Goal: Task Accomplishment & Management: Manage account settings

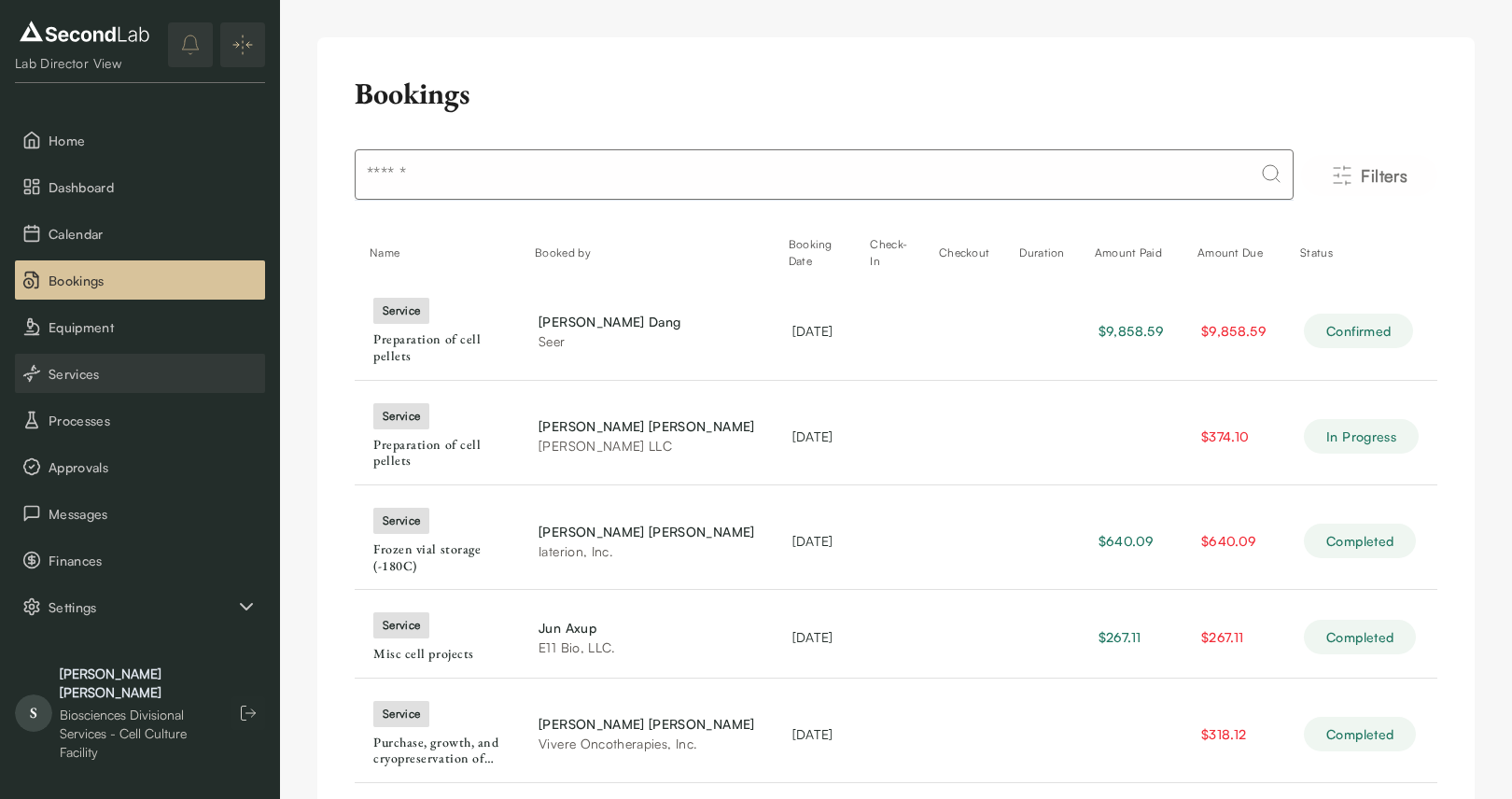
click at [88, 381] on span "Services" at bounding box center [152, 373] width 209 height 19
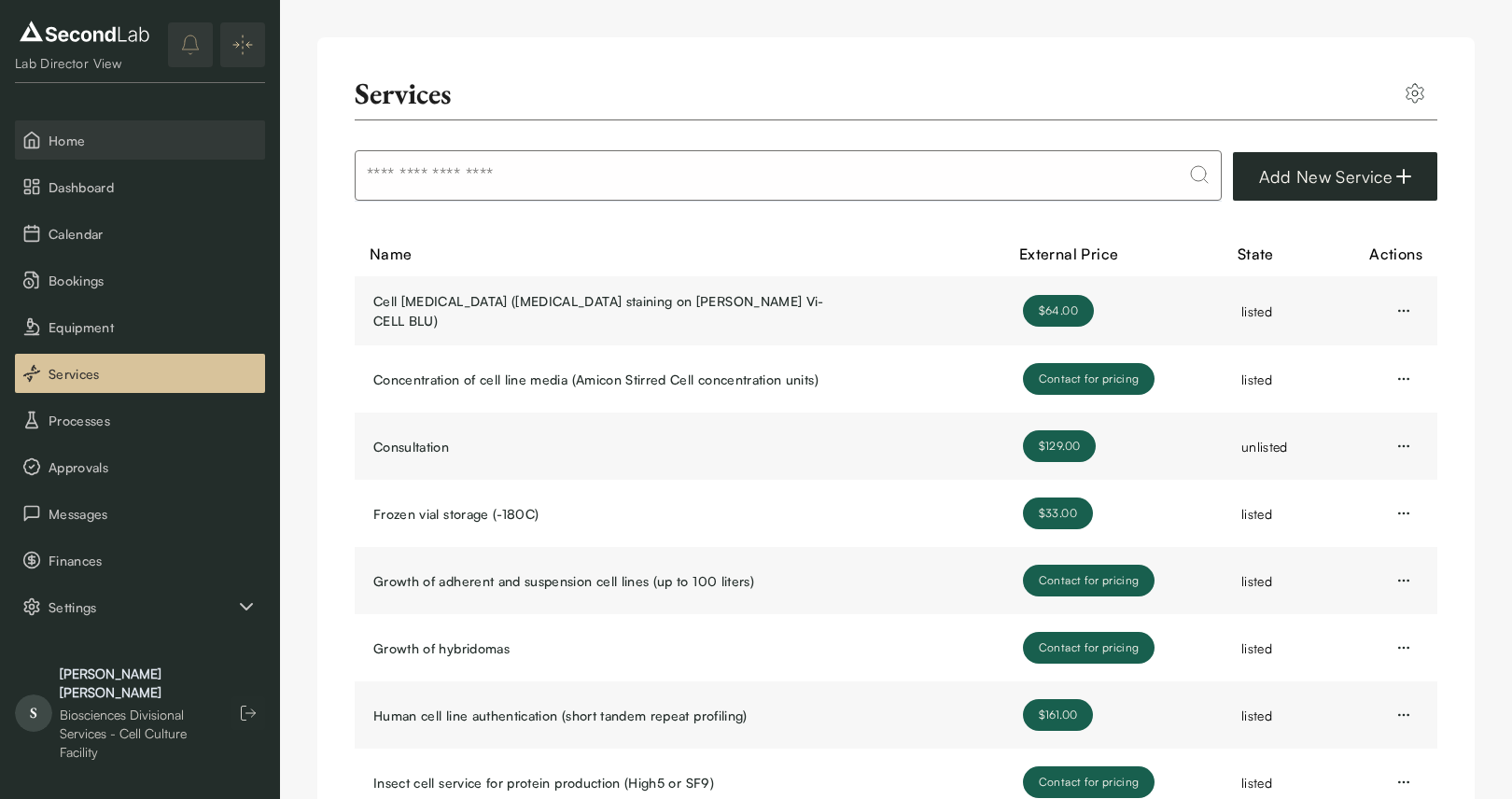
click at [131, 133] on span "Home" at bounding box center [152, 140] width 209 height 19
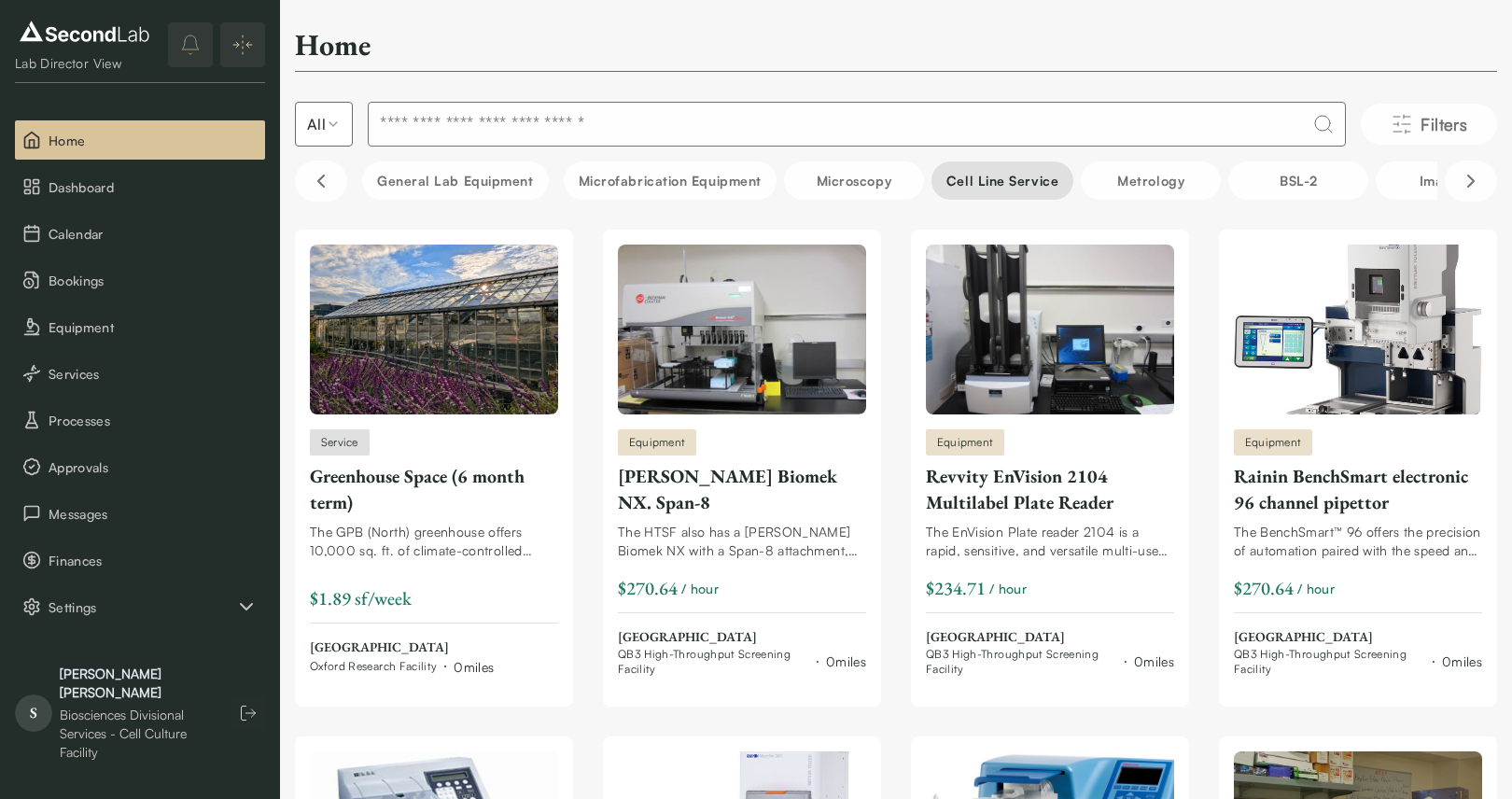
click at [1021, 183] on button "Cell line service" at bounding box center [1003, 181] width 142 height 38
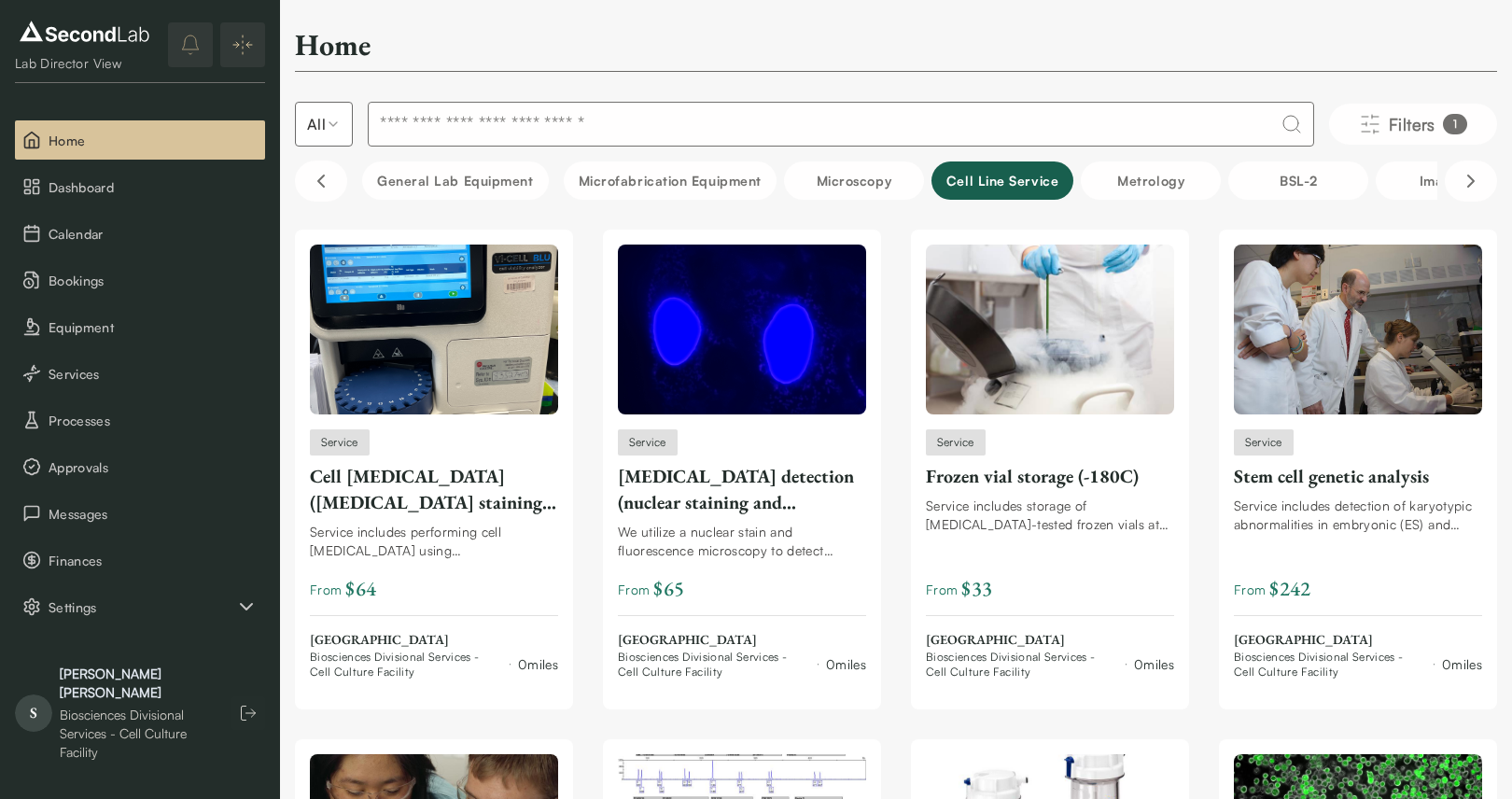
click at [613, 121] on input at bounding box center [841, 124] width 946 height 45
type input "**********"
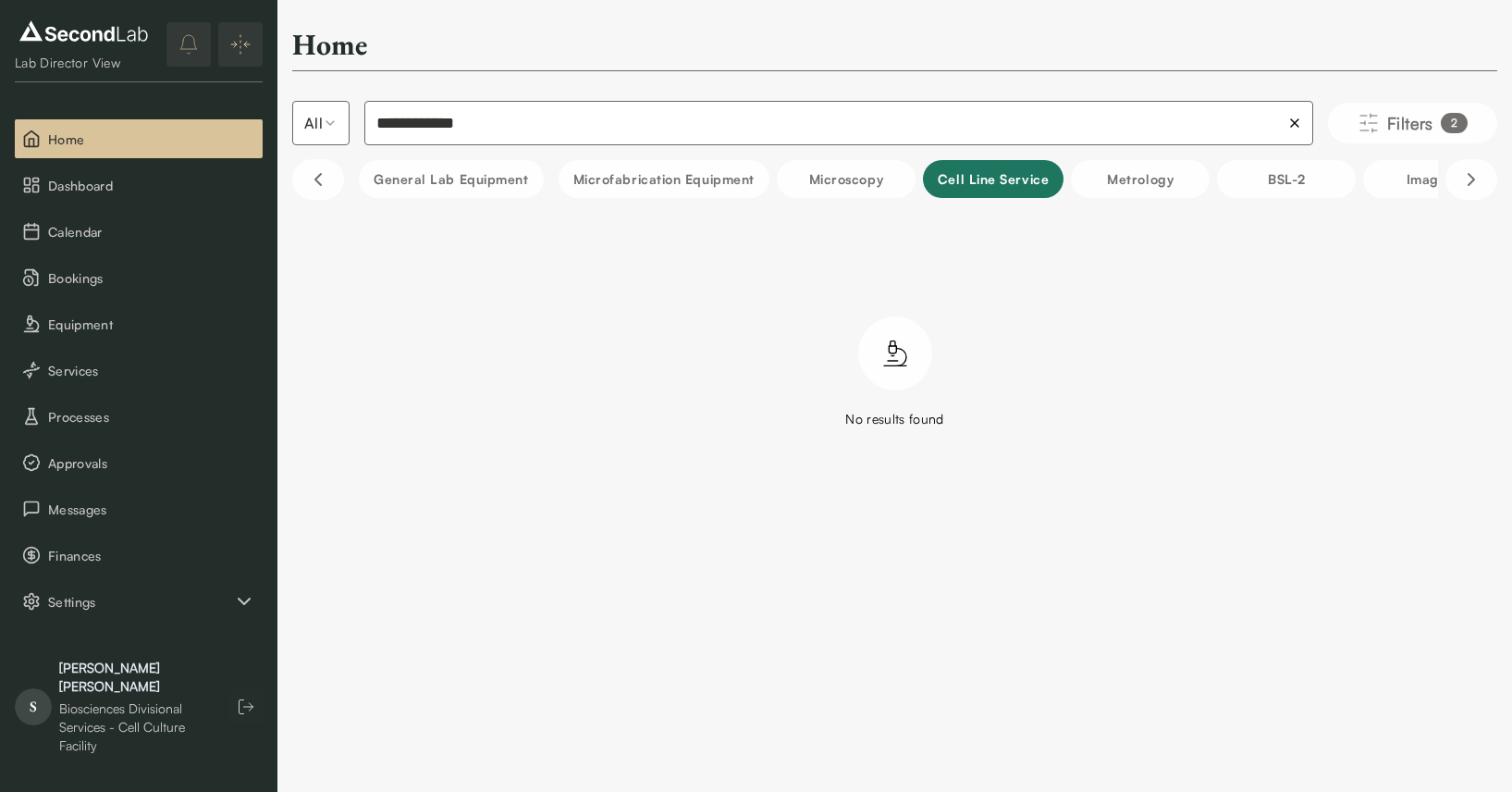
click at [997, 176] on button "Cell line service" at bounding box center [994, 179] width 141 height 38
click at [997, 184] on button "Cell line service" at bounding box center [994, 179] width 141 height 38
click at [998, 182] on button "Cell line service" at bounding box center [994, 179] width 141 height 38
drag, startPoint x: 669, startPoint y: 134, endPoint x: 674, endPoint y: 94, distance: 40.3
click at [674, 102] on input "**********" at bounding box center [839, 123] width 952 height 45
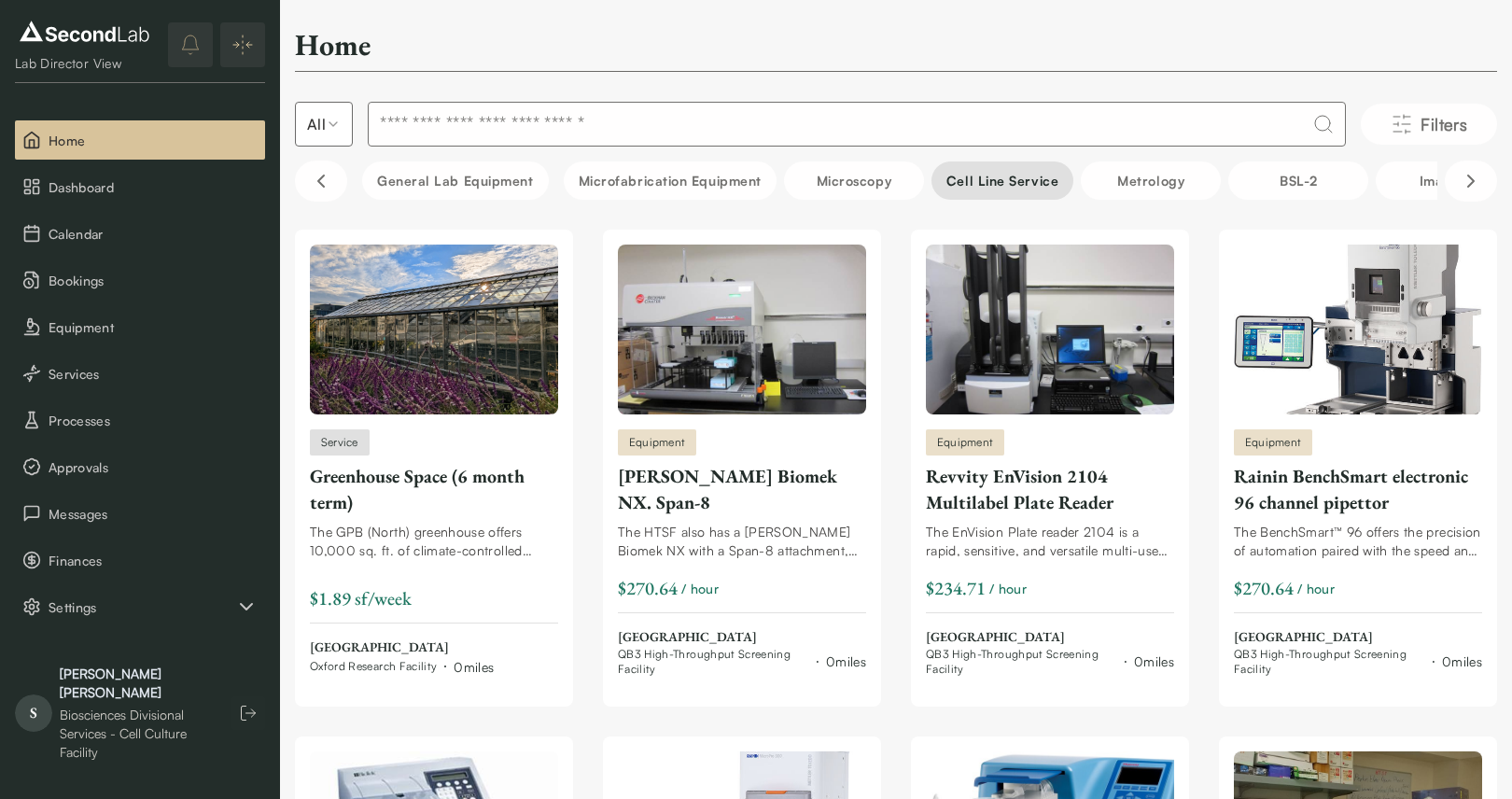
click at [976, 171] on button "Cell line service" at bounding box center [1003, 181] width 142 height 38
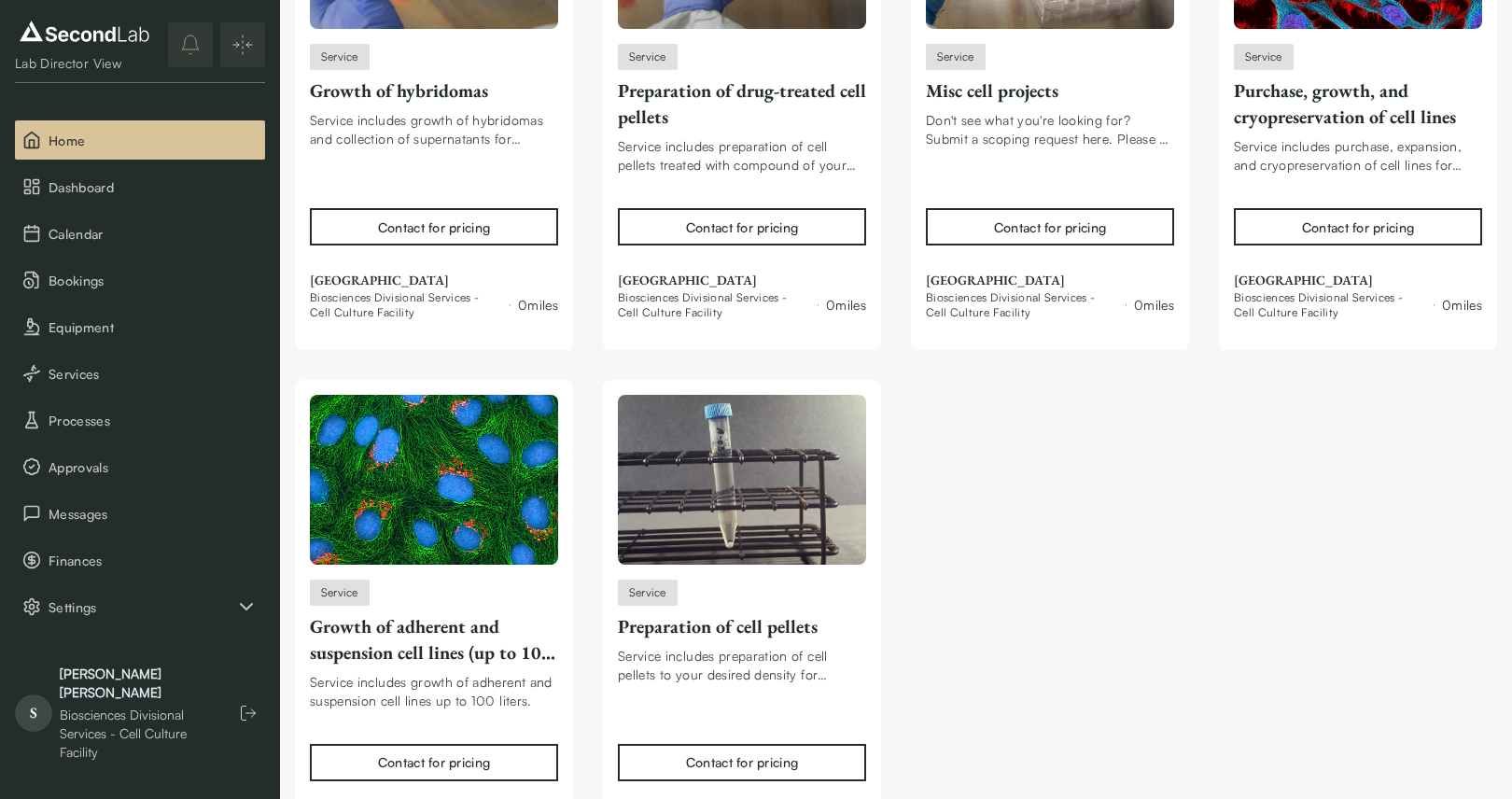
scroll to position [1399, 0]
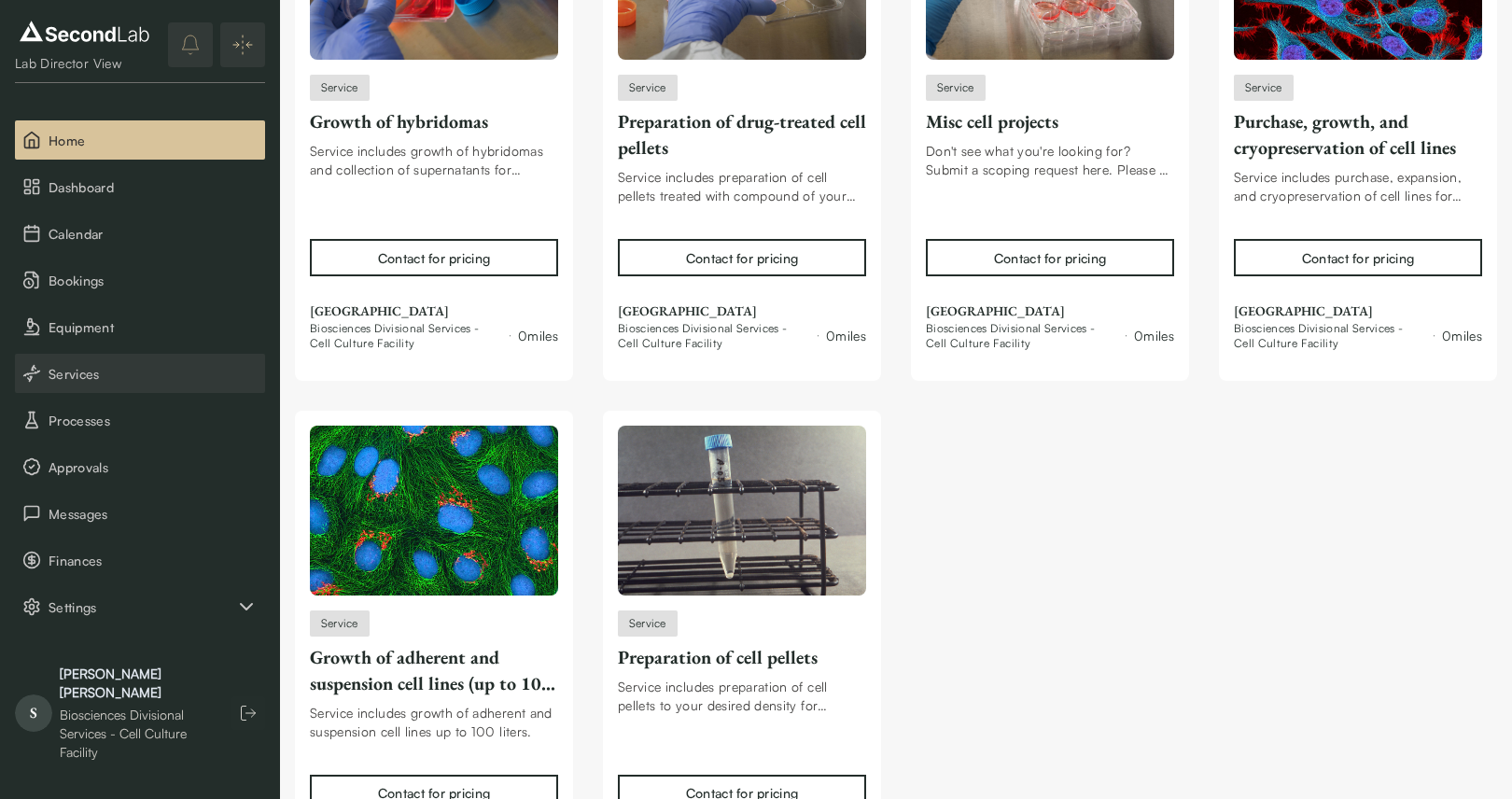
click at [80, 366] on span "Services" at bounding box center [152, 373] width 209 height 19
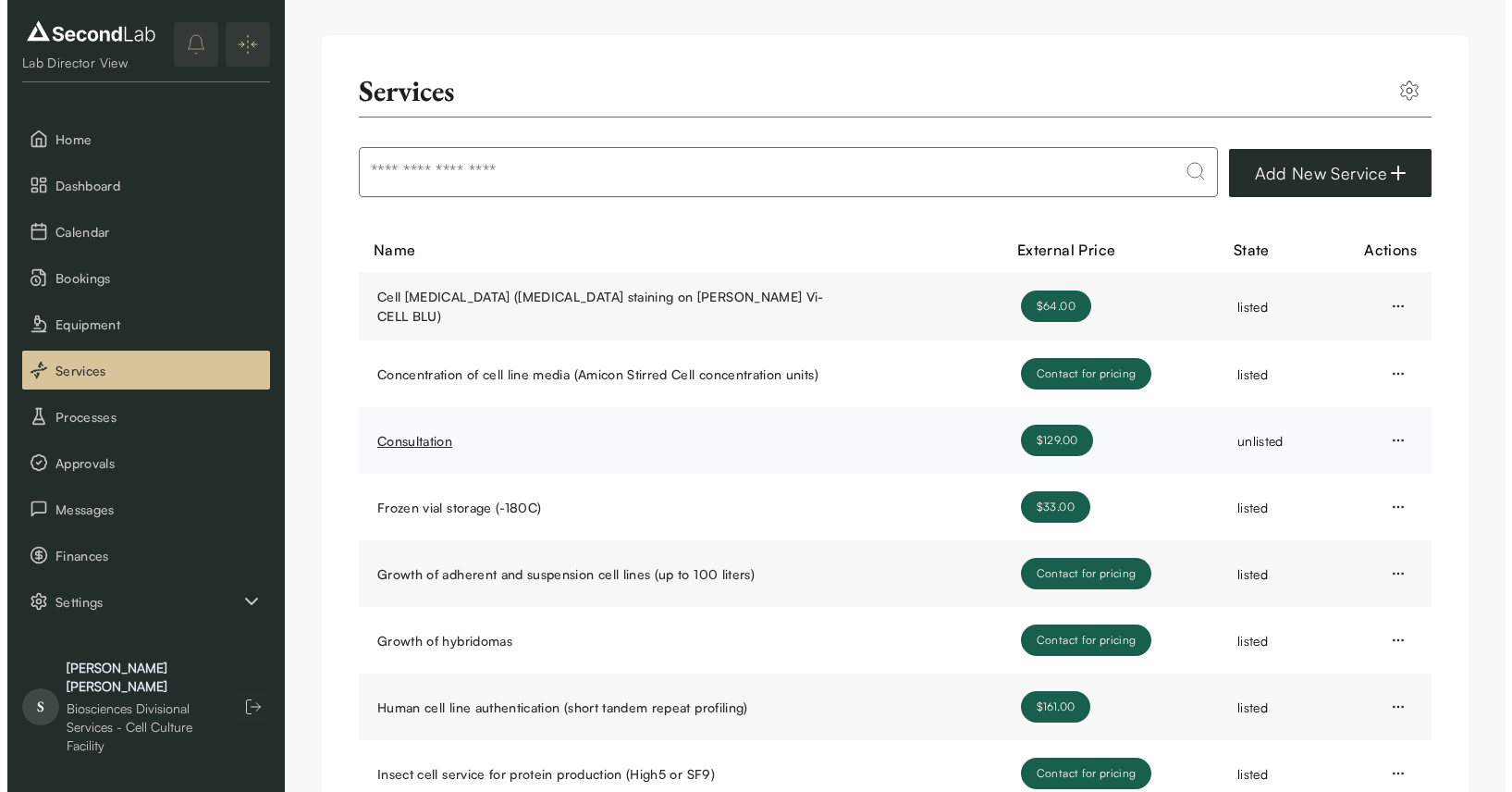
scroll to position [4, 0]
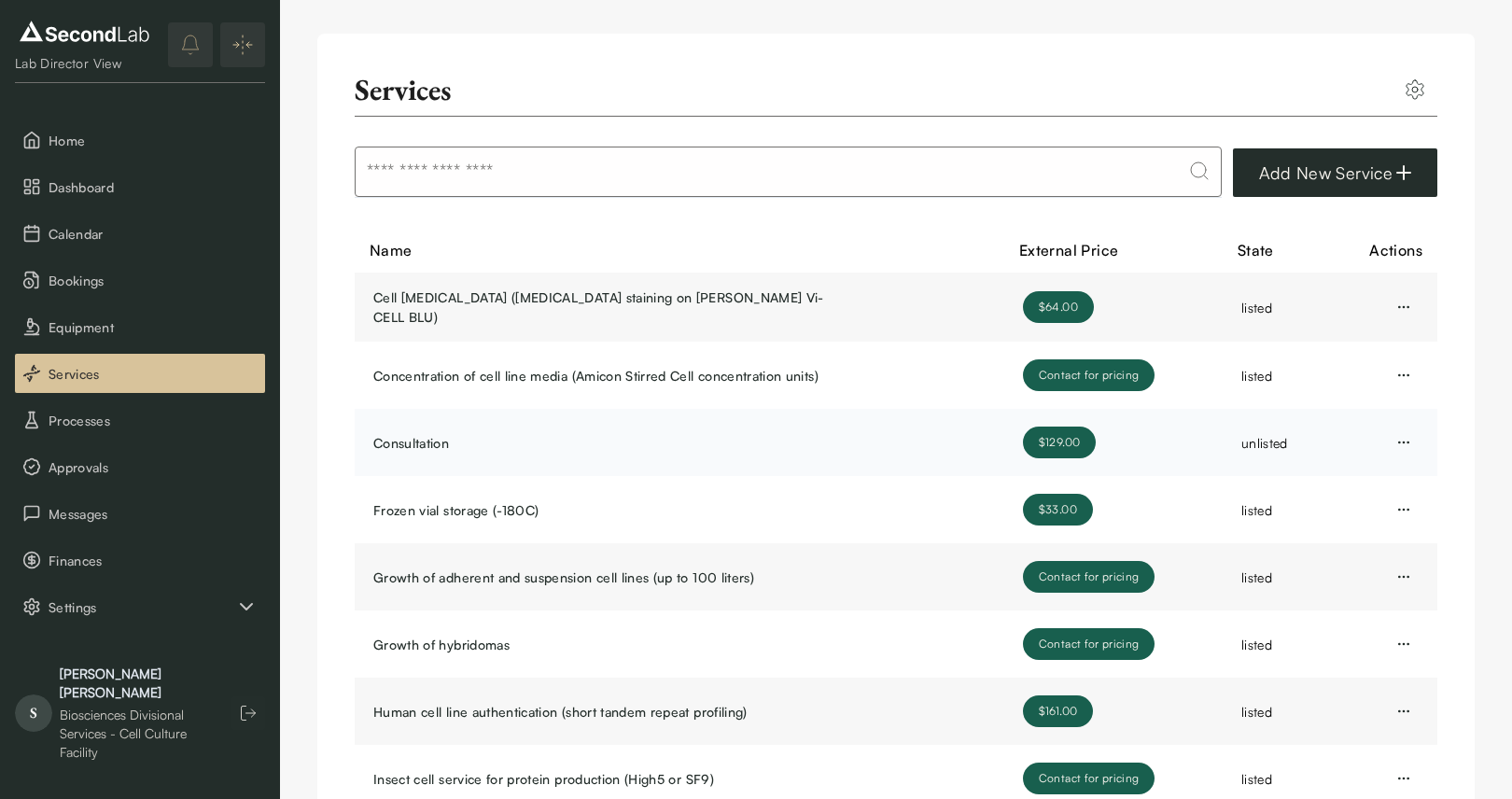
click at [1430, 435] on td "Open menu" at bounding box center [1384, 442] width 107 height 67
click at [1424, 440] on td "Open menu" at bounding box center [1384, 442] width 107 height 67
click at [1414, 439] on html "SKIP TO CONTENT Lab Director View Home Dashboard Calendar Bookings Equipment Se…" at bounding box center [756, 533] width 1512 height 1074
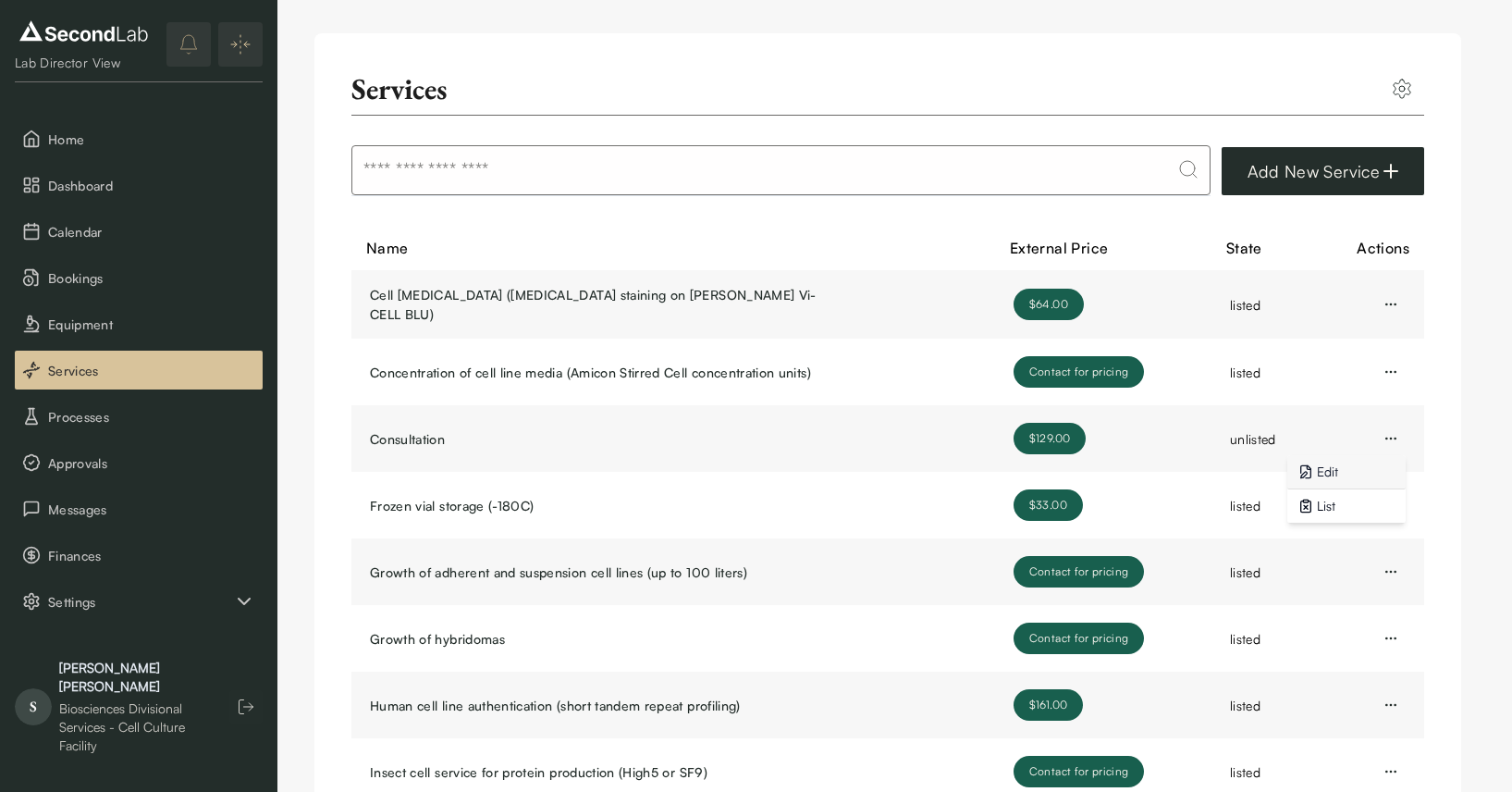
click at [1369, 469] on link "Edit" at bounding box center [1346, 472] width 118 height 34
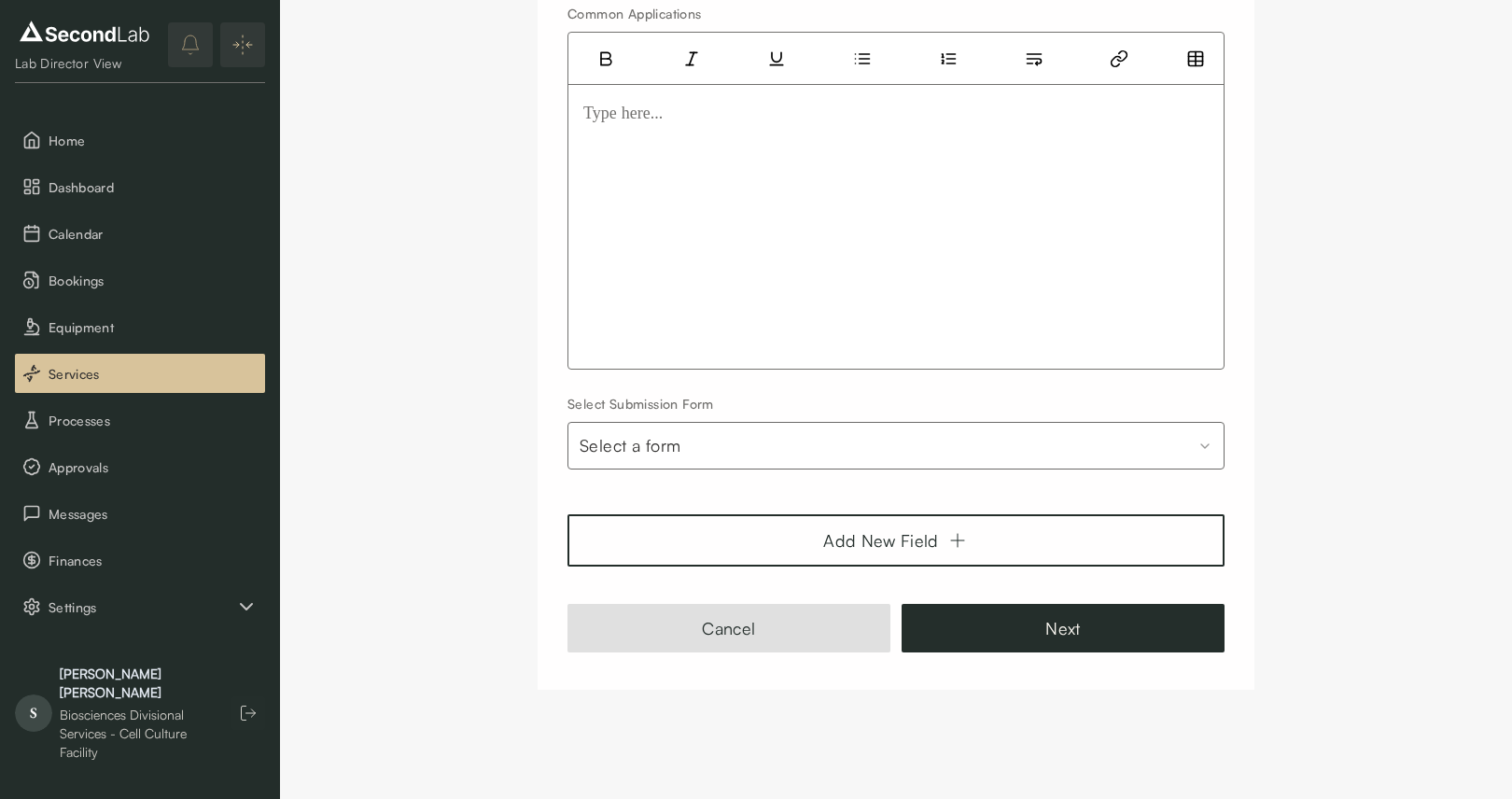
scroll to position [3293, 0]
click at [1088, 622] on button "Next" at bounding box center [1063, 625] width 323 height 48
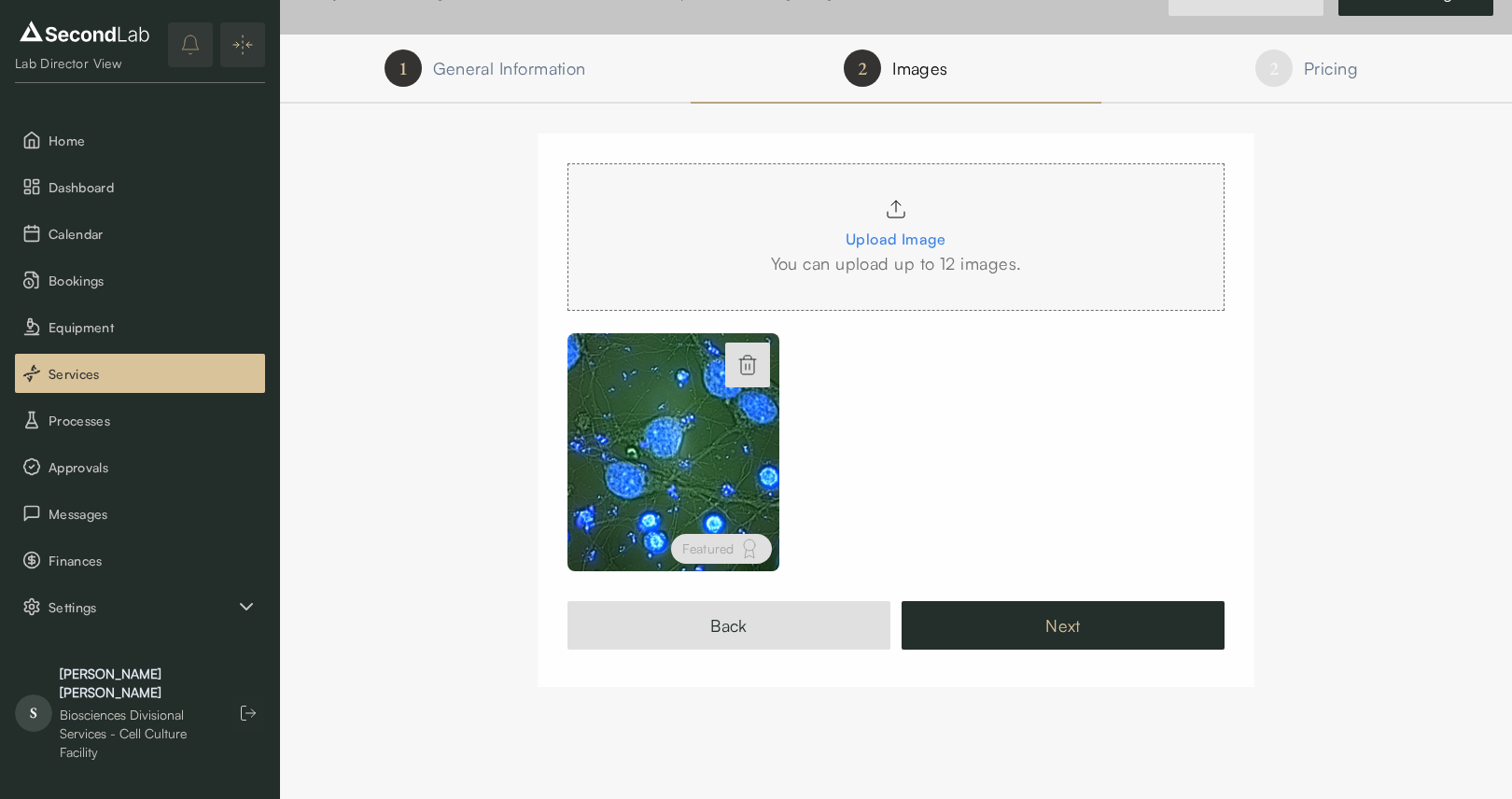
click at [1084, 630] on button "Next" at bounding box center [1063, 625] width 323 height 48
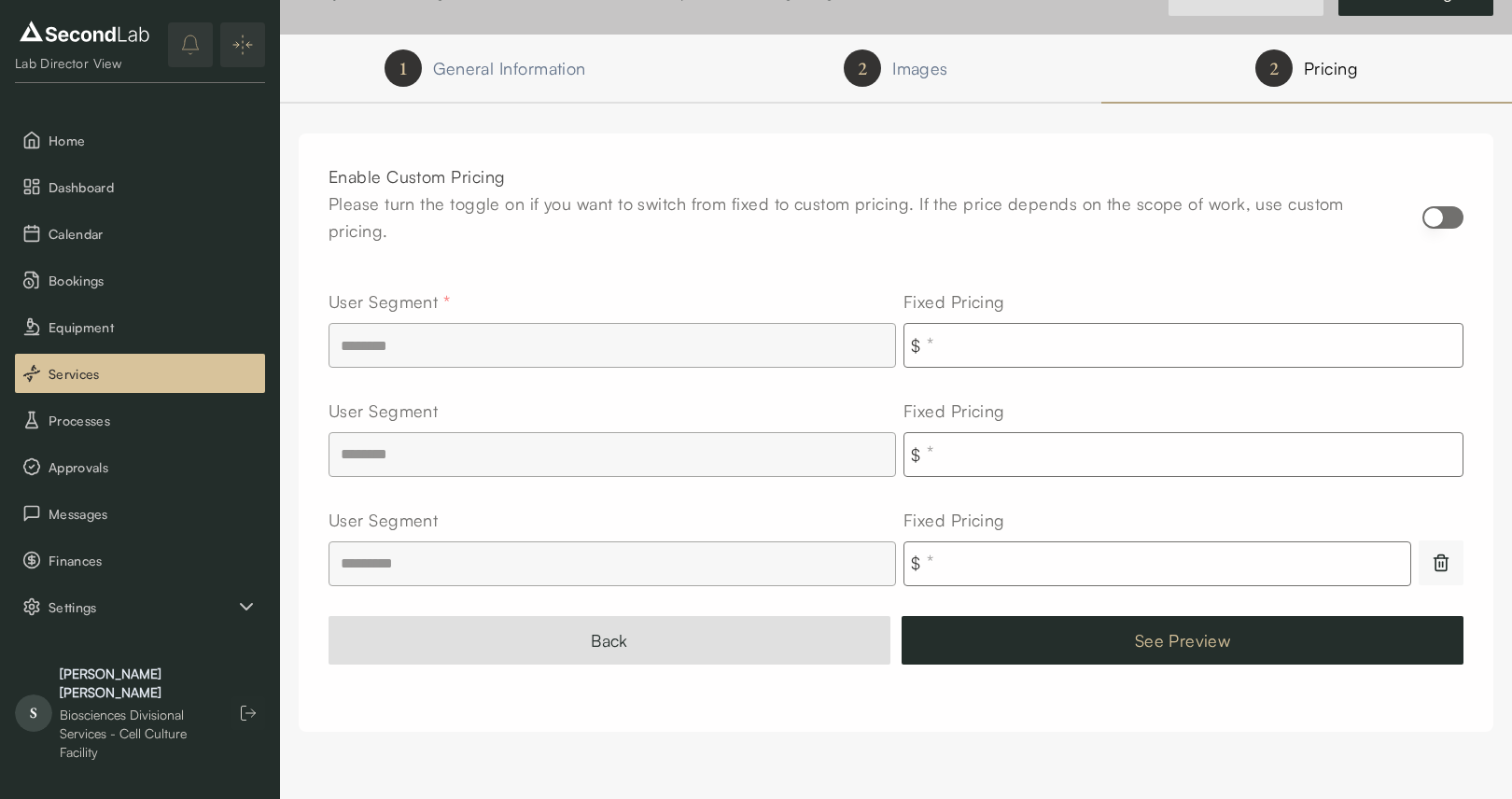
click at [1096, 638] on button "See Preview" at bounding box center [1182, 640] width 562 height 48
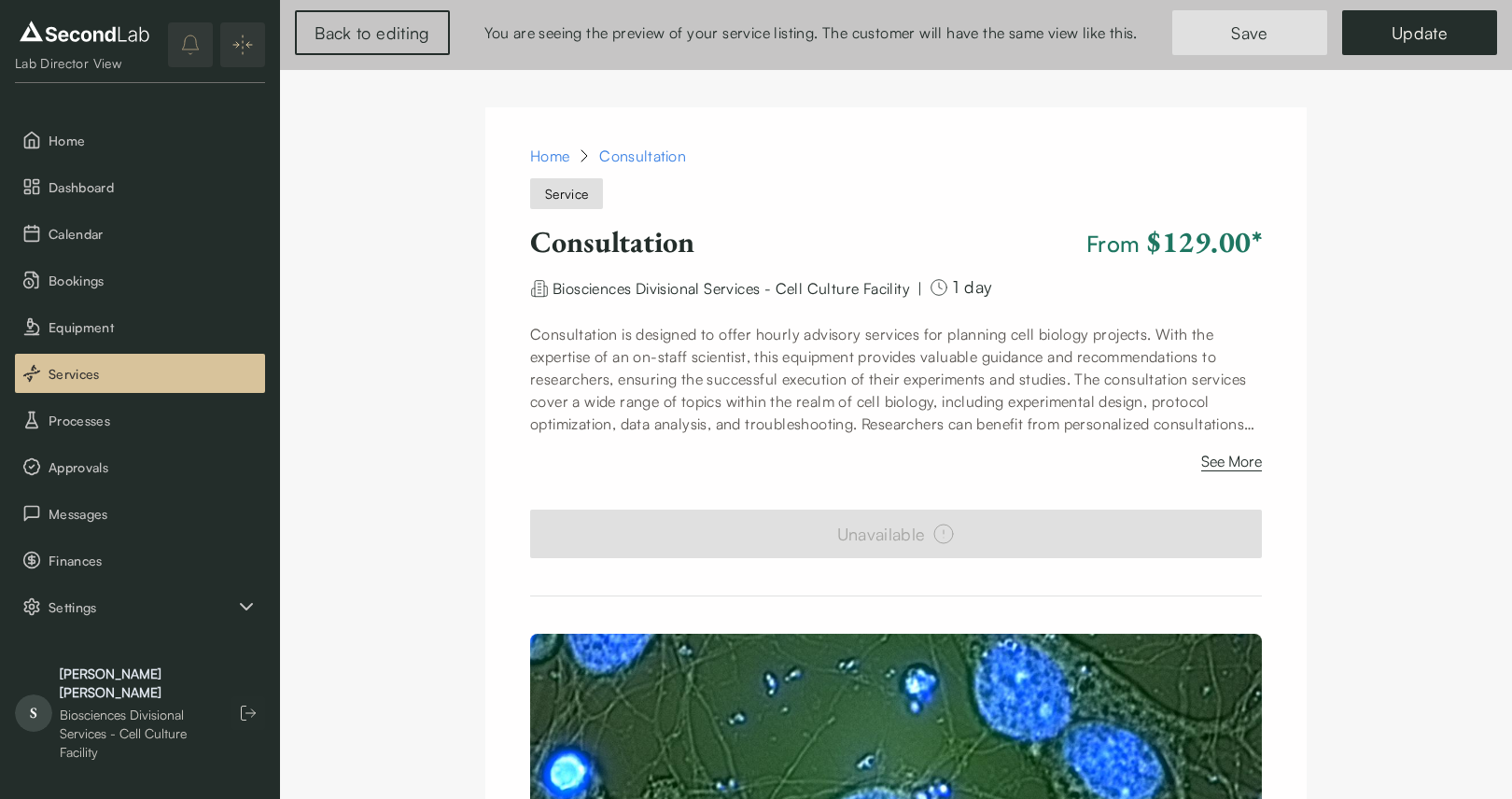
scroll to position [0, 0]
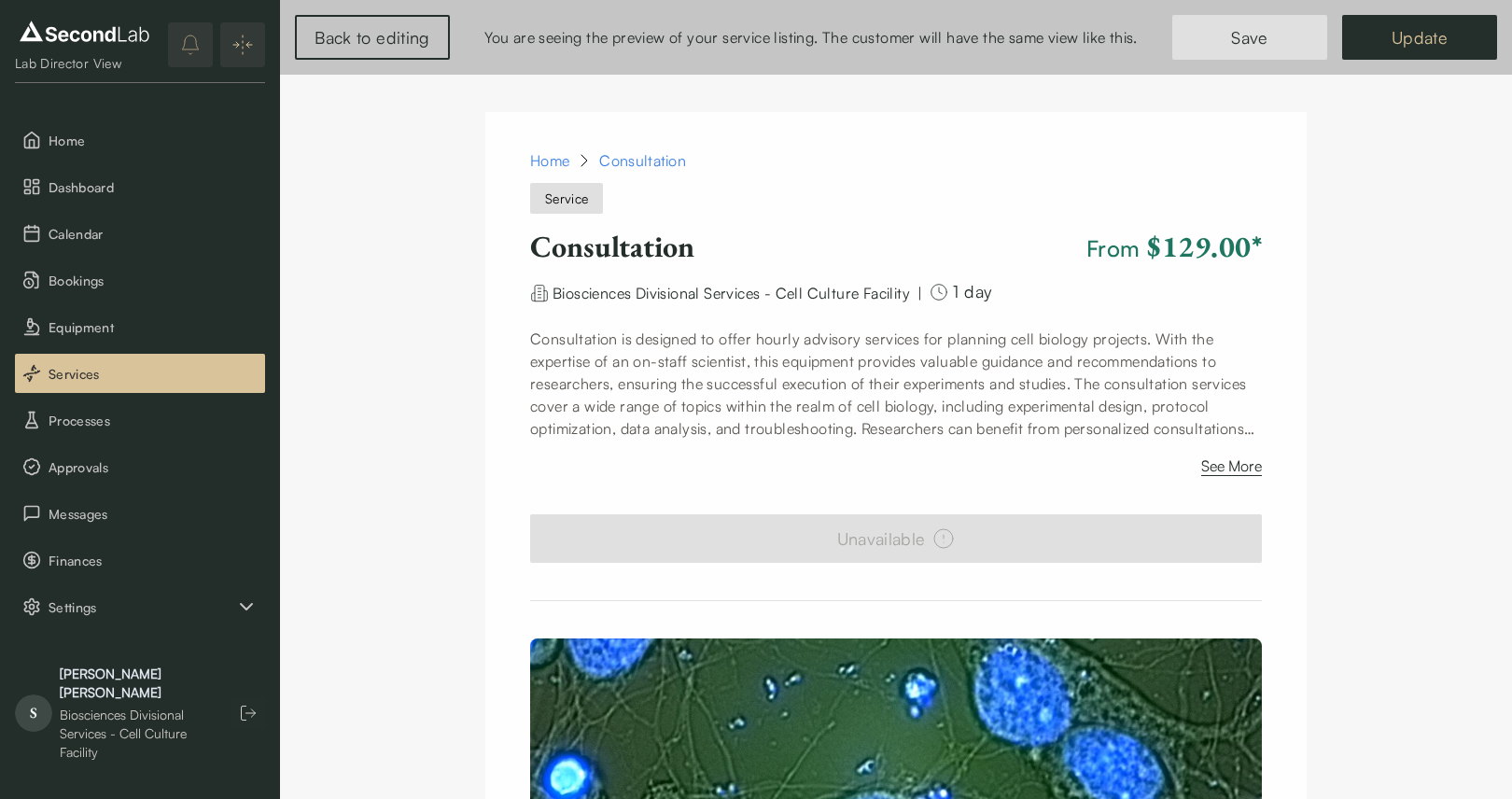
click at [1412, 49] on button "Update" at bounding box center [1420, 37] width 155 height 45
